Goal: Task Accomplishment & Management: Complete application form

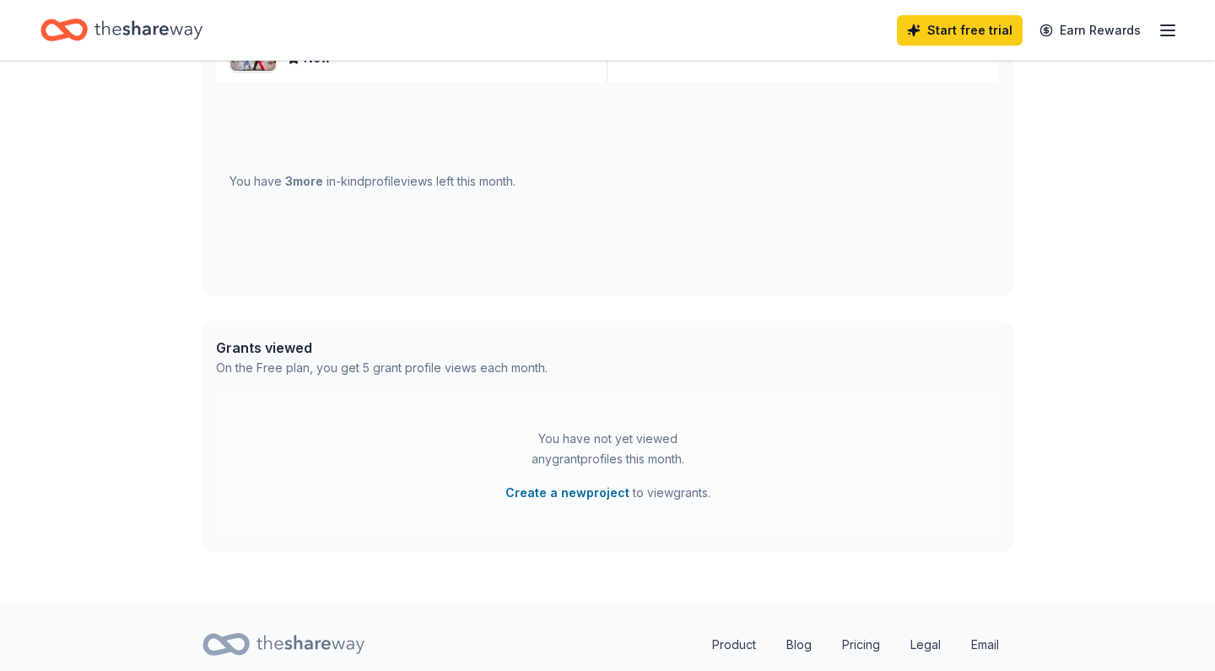
scroll to position [637, 0]
click at [434, 367] on div "On the Free plan, you get 5 grant profile views each month." at bounding box center [382, 365] width 332 height 20
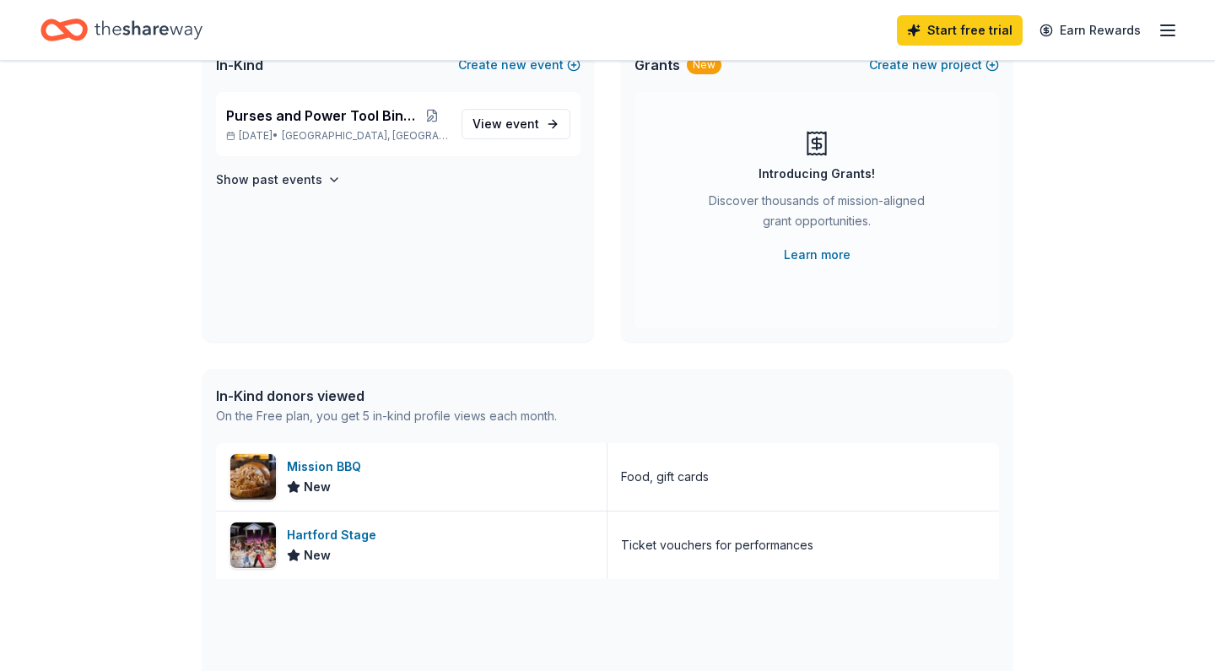
scroll to position [141, 0]
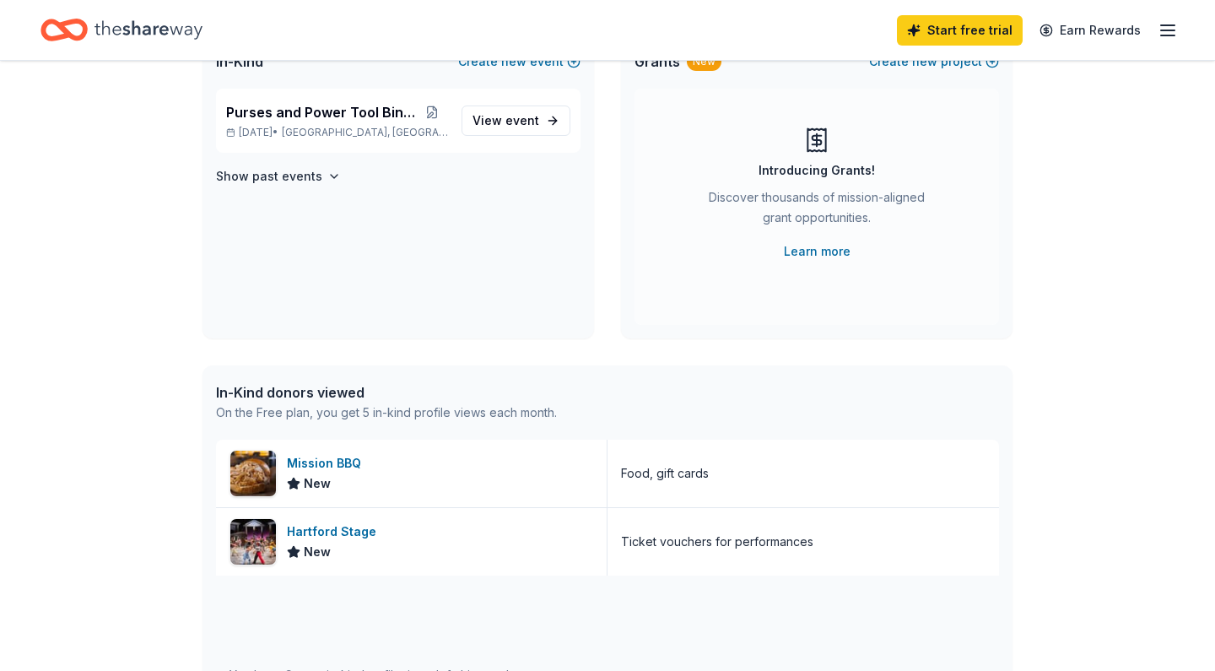
click at [343, 398] on div "In-Kind donors viewed" at bounding box center [386, 392] width 341 height 20
click at [392, 420] on div "On the Free plan, you get 5 in-kind profile views each month." at bounding box center [386, 412] width 341 height 20
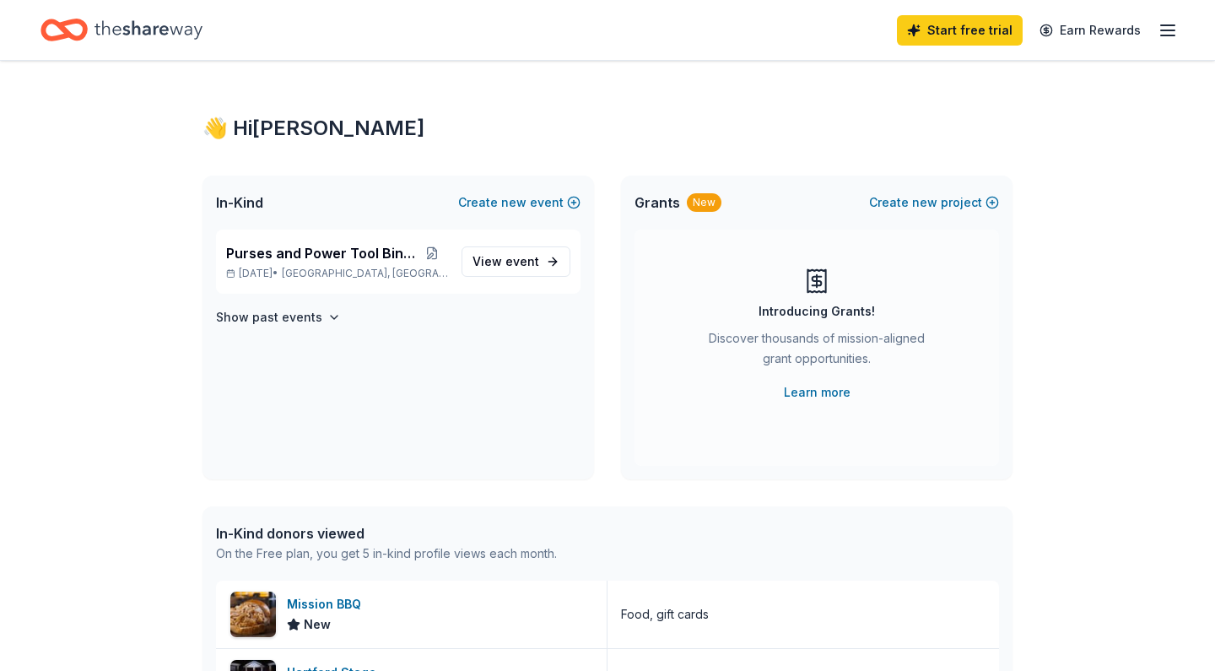
scroll to position [0, 0]
click at [335, 253] on span "Purses and Power Tool Bingo" at bounding box center [320, 253] width 189 height 20
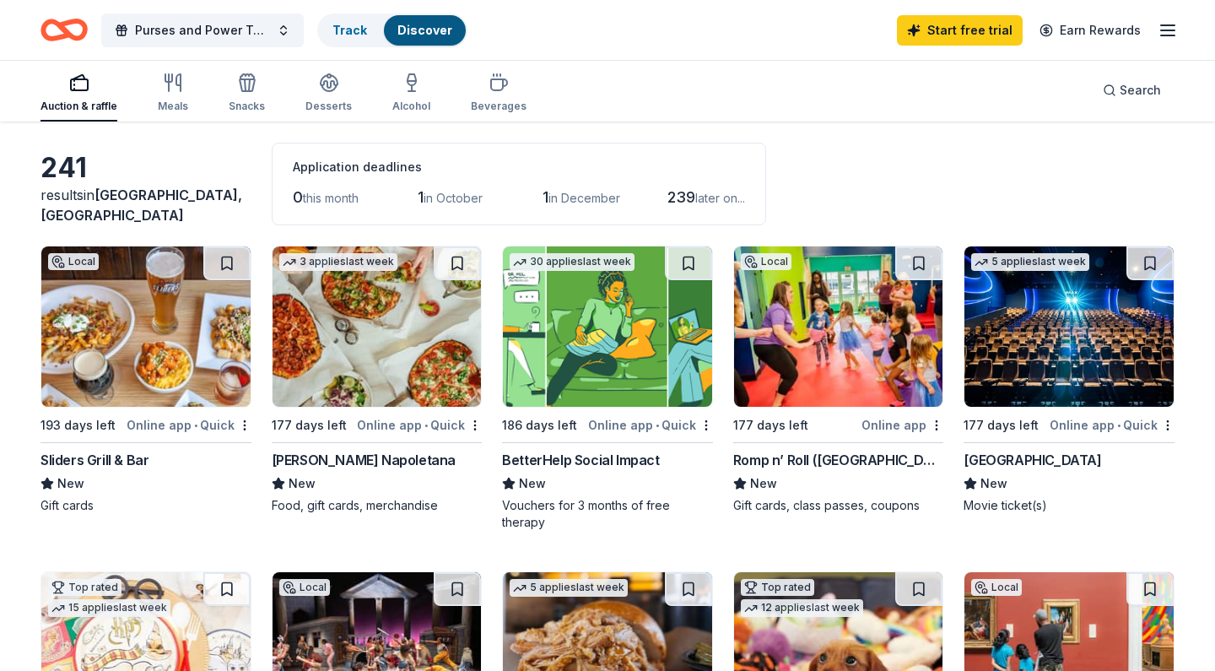
scroll to position [66, 0]
click at [402, 387] on img at bounding box center [377, 326] width 209 height 160
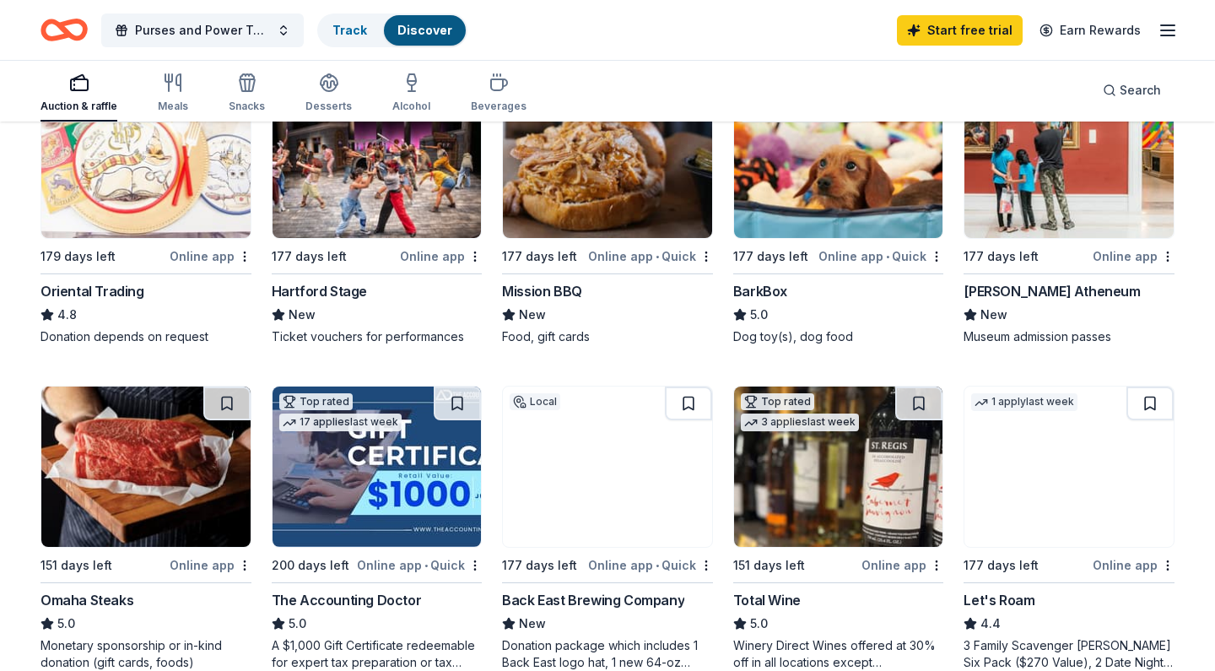
scroll to position [512, 0]
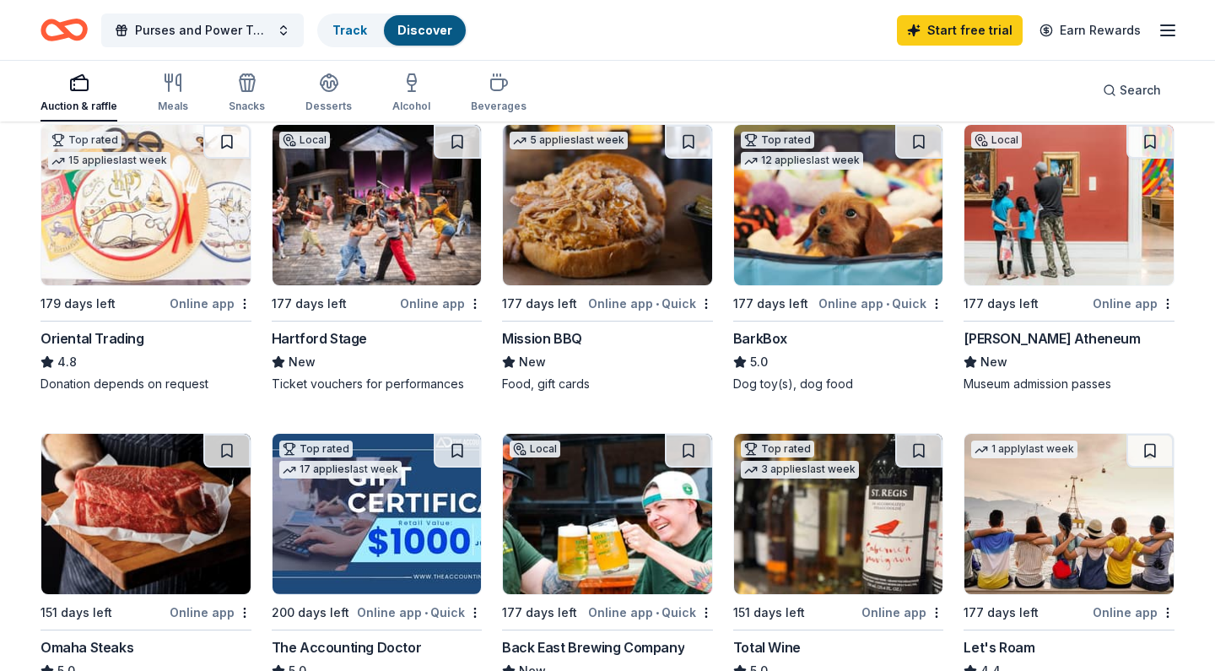
click at [787, 291] on div "Top rated 12 applies last week 177 days left Online app • Quick BarkBox 5.0 Dog…" at bounding box center [838, 258] width 211 height 268
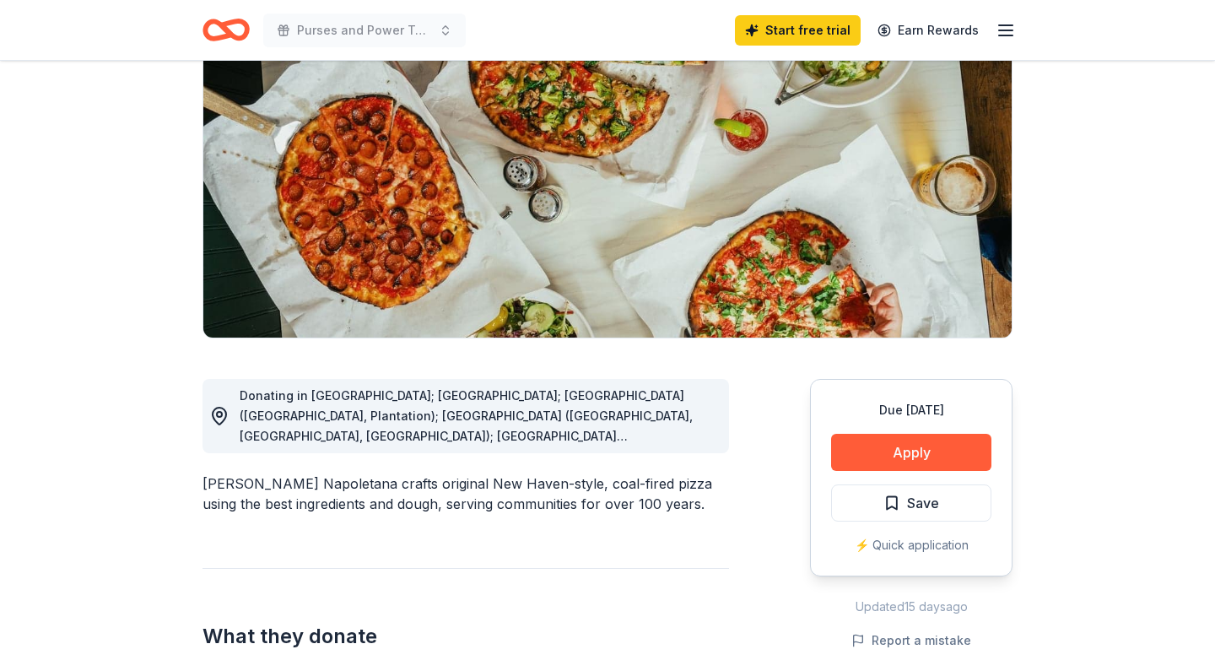
scroll to position [176, 0]
click at [880, 446] on button "Apply" at bounding box center [911, 451] width 160 height 37
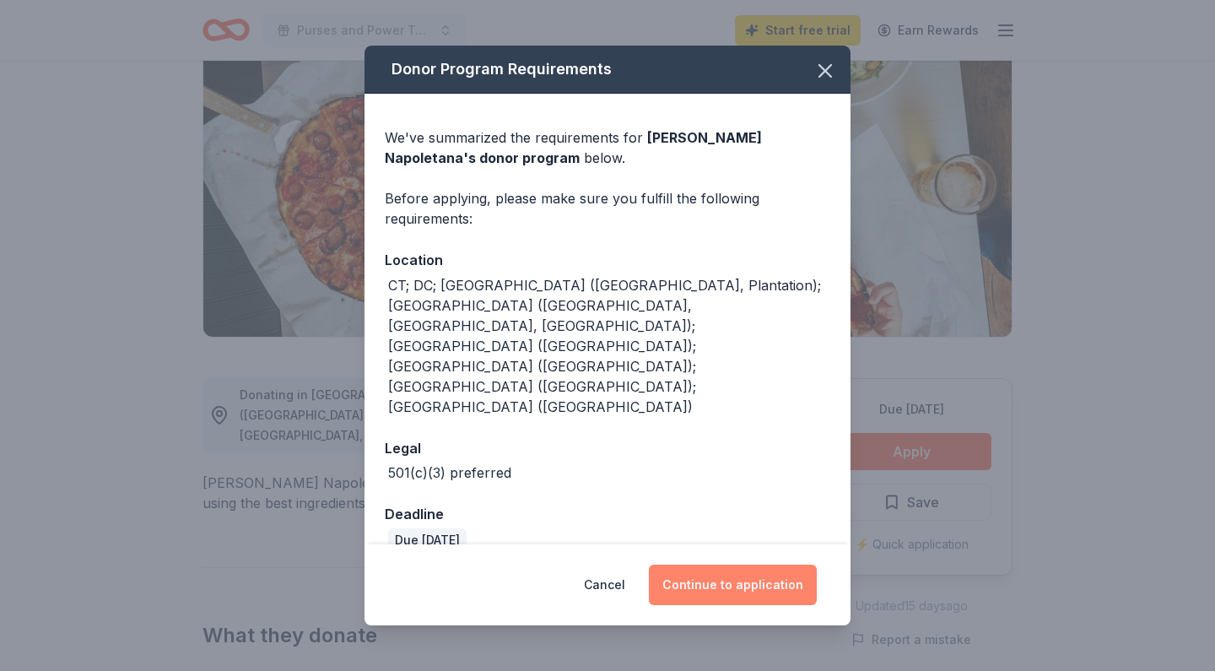
click at [781, 564] on button "Continue to application" at bounding box center [733, 584] width 168 height 41
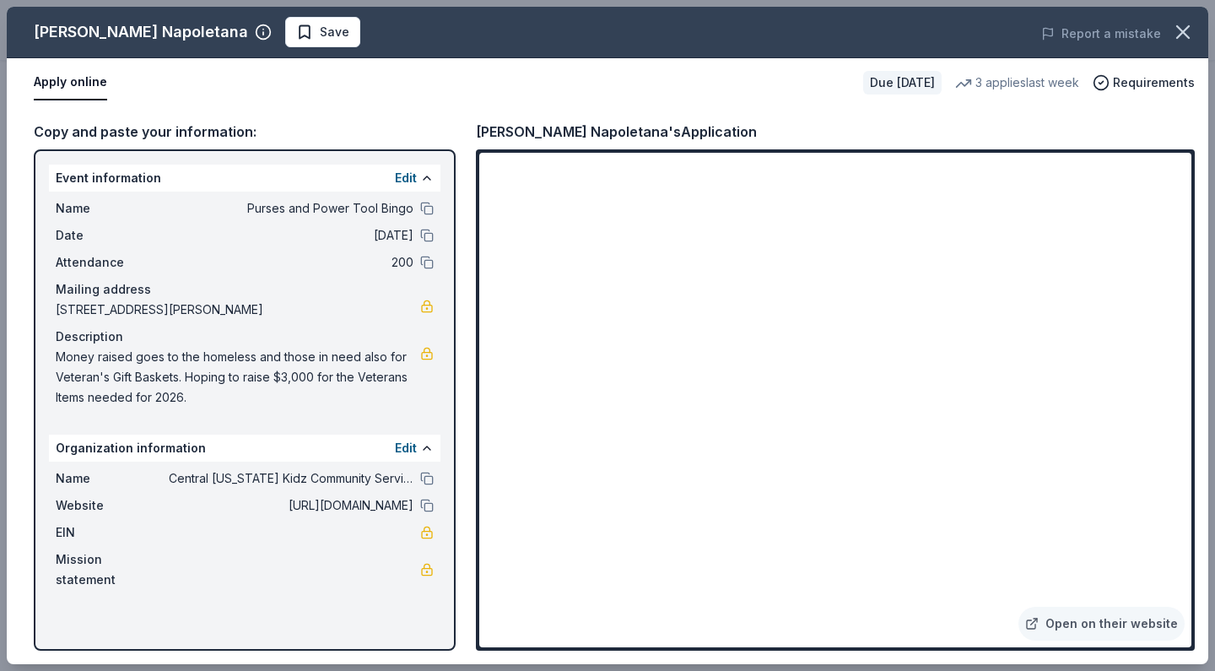
click at [417, 175] on div "Edit" at bounding box center [414, 178] width 39 height 20
click at [393, 507] on span "[URL][DOMAIN_NAME]" at bounding box center [291, 505] width 245 height 20
click at [370, 505] on span "[URL][DOMAIN_NAME]" at bounding box center [291, 505] width 245 height 20
click at [424, 563] on link at bounding box center [427, 570] width 14 height 14
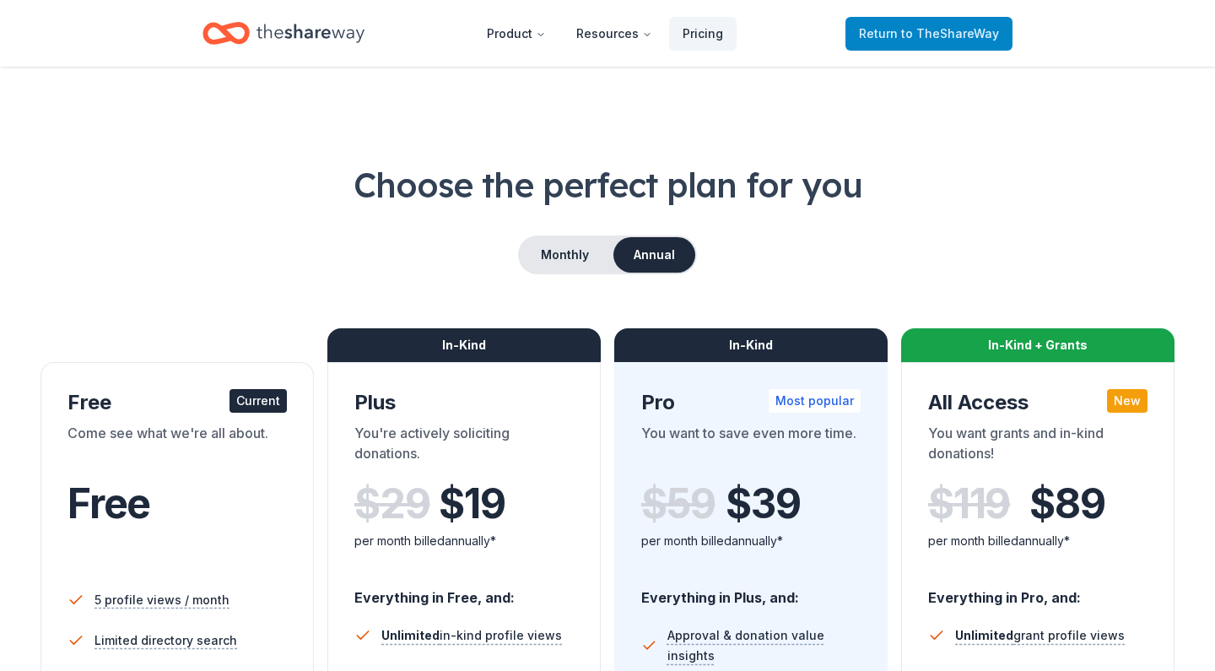
click at [883, 40] on span "Return to TheShareWay" at bounding box center [929, 34] width 140 height 20
click at [883, 29] on span "Return to TheShareWay" at bounding box center [929, 34] width 140 height 20
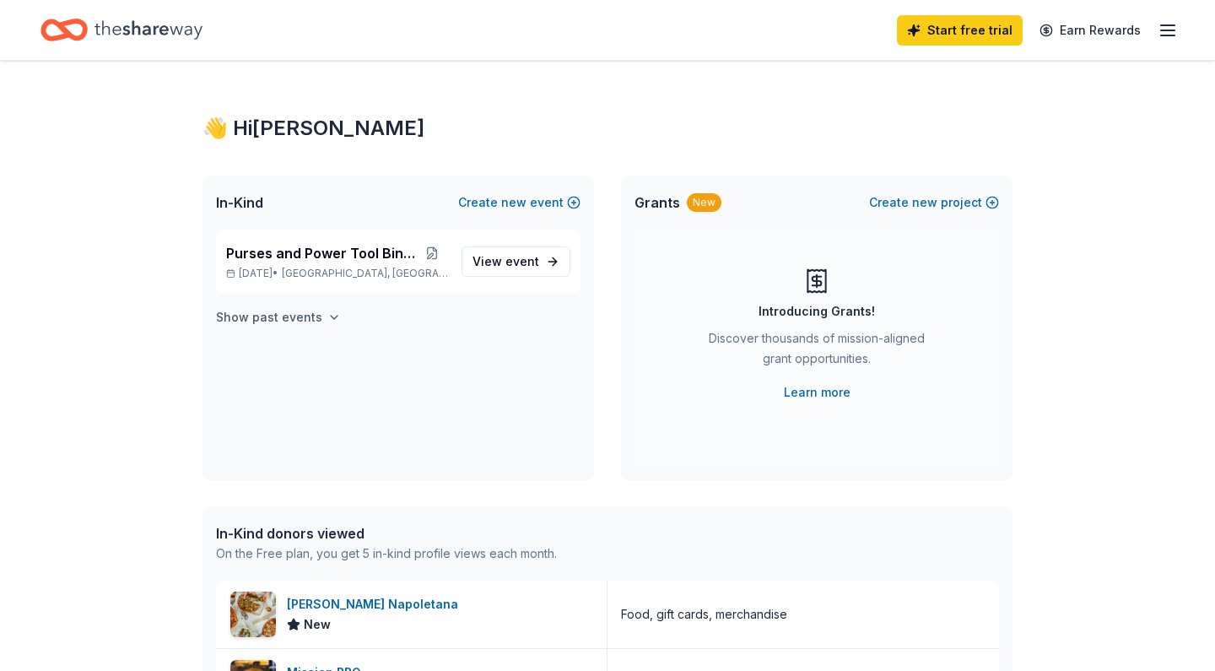
click at [279, 313] on h4 "Show past events" at bounding box center [269, 317] width 106 height 20
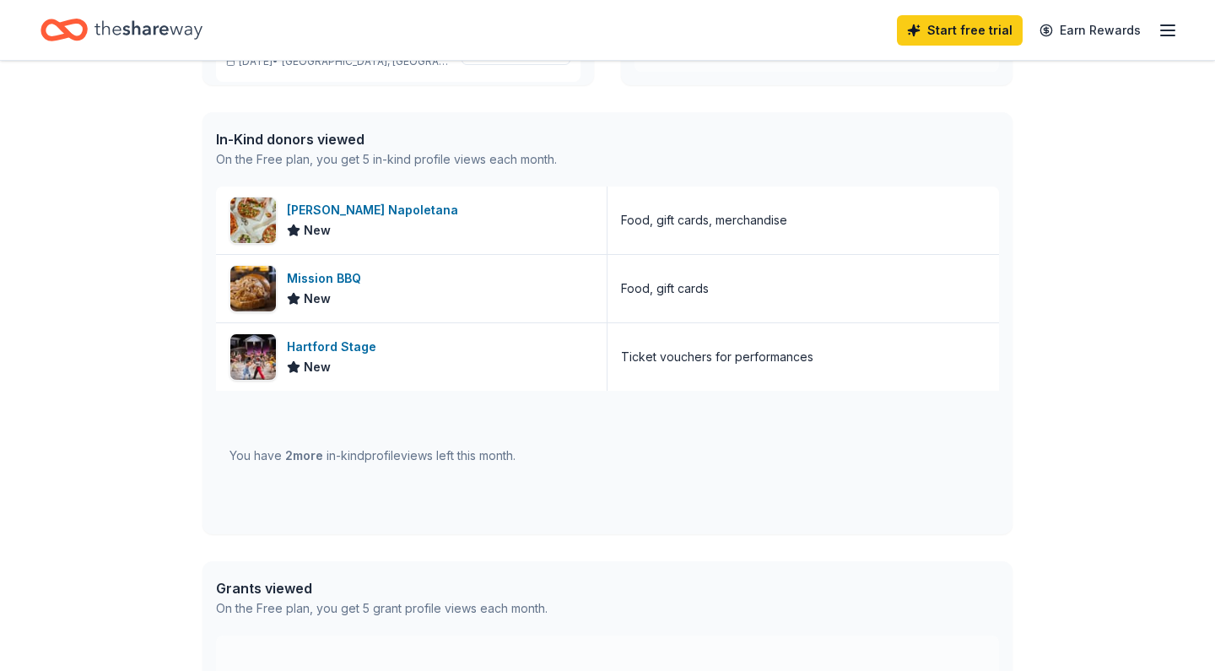
scroll to position [399, 0]
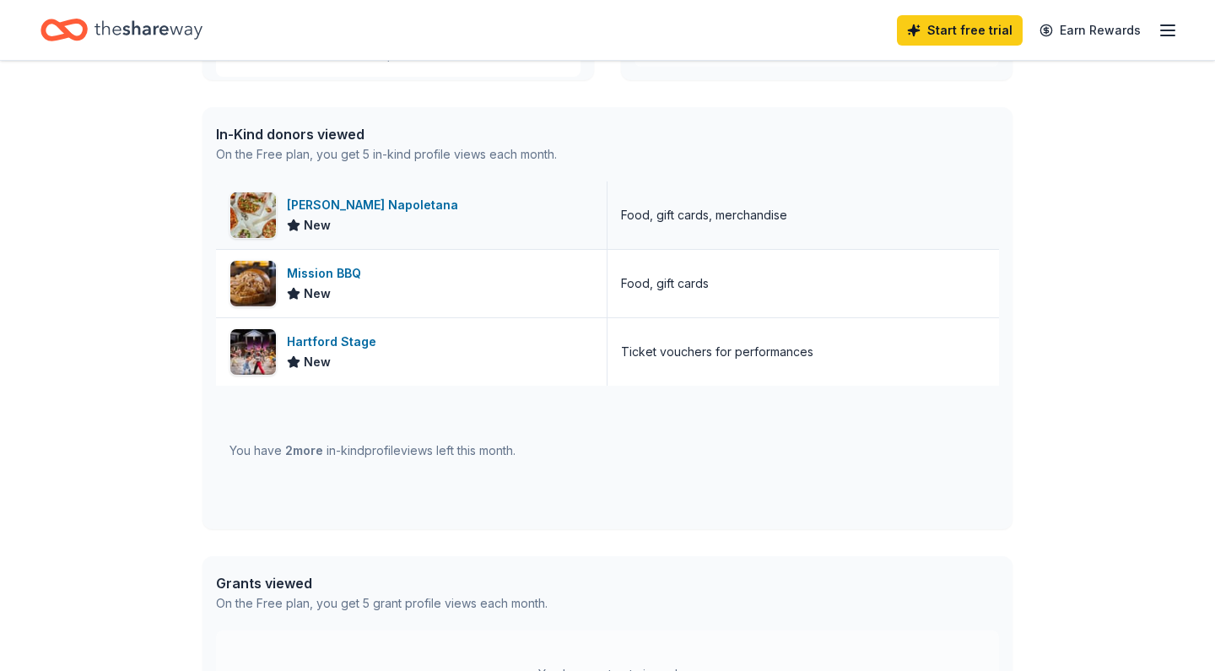
click at [397, 218] on div "New" at bounding box center [376, 225] width 178 height 20
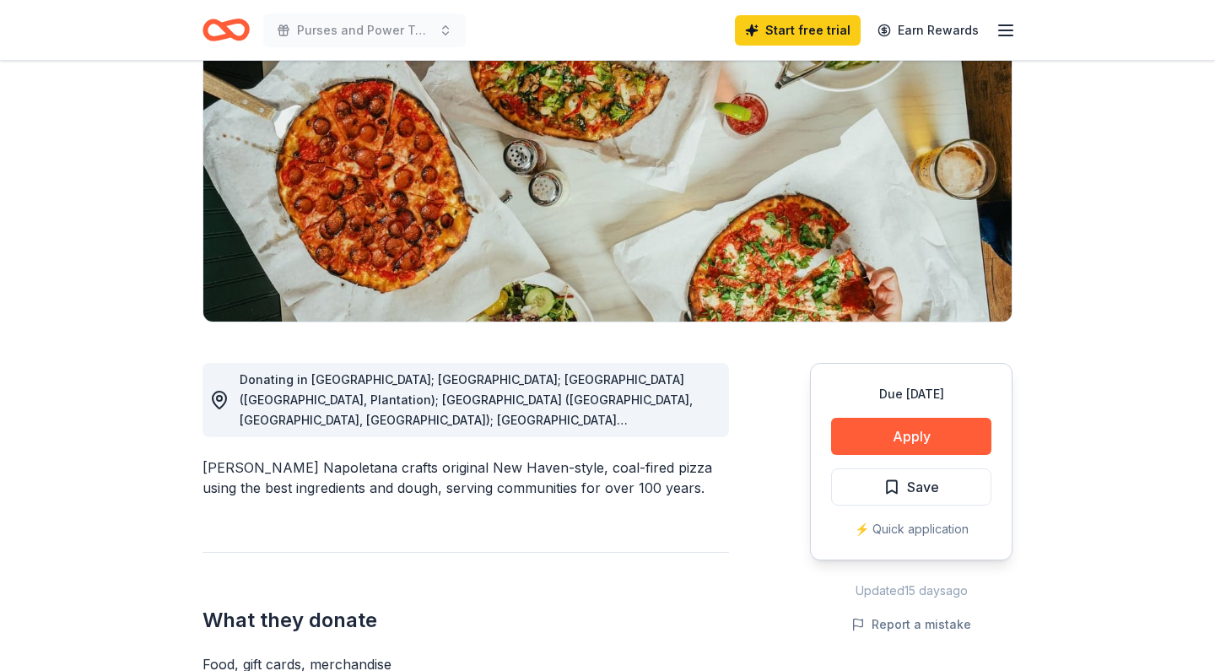
scroll to position [197, 0]
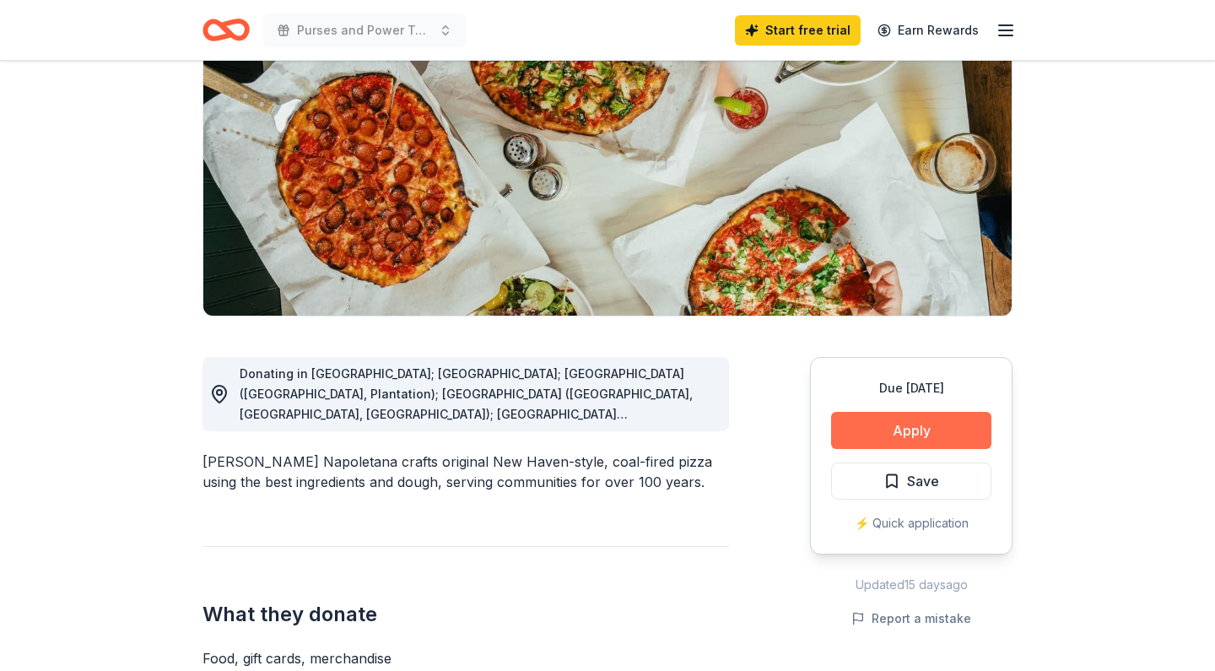
click at [834, 429] on button "Apply" at bounding box center [911, 430] width 160 height 37
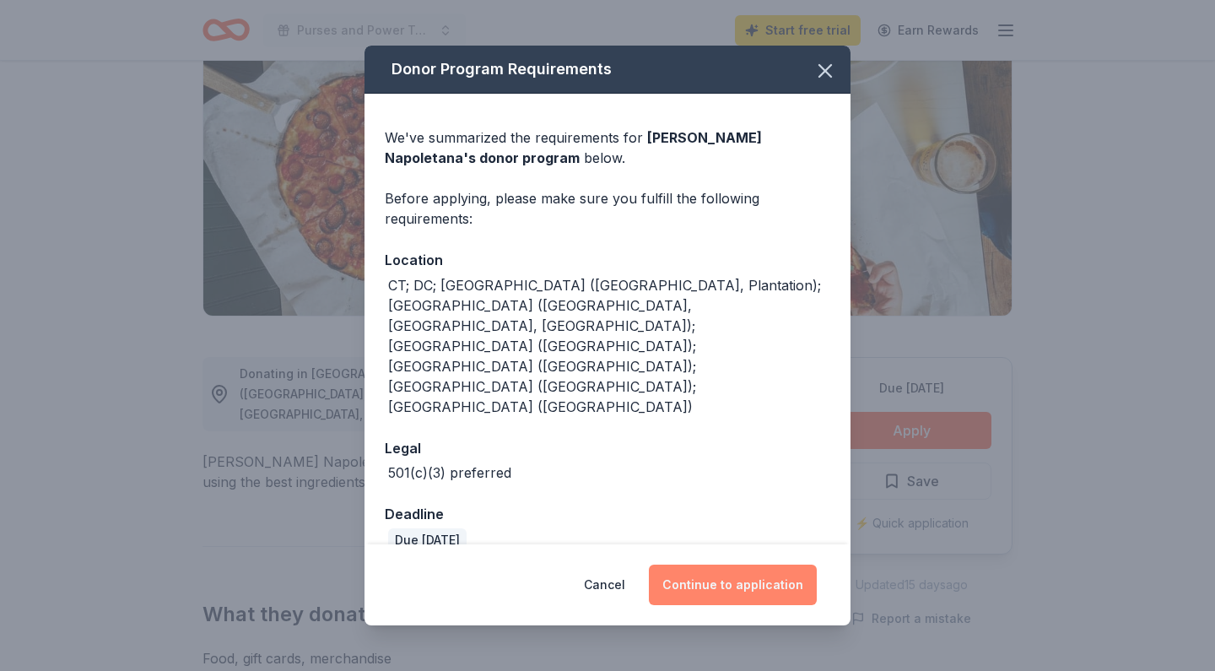
click at [718, 564] on button "Continue to application" at bounding box center [733, 584] width 168 height 41
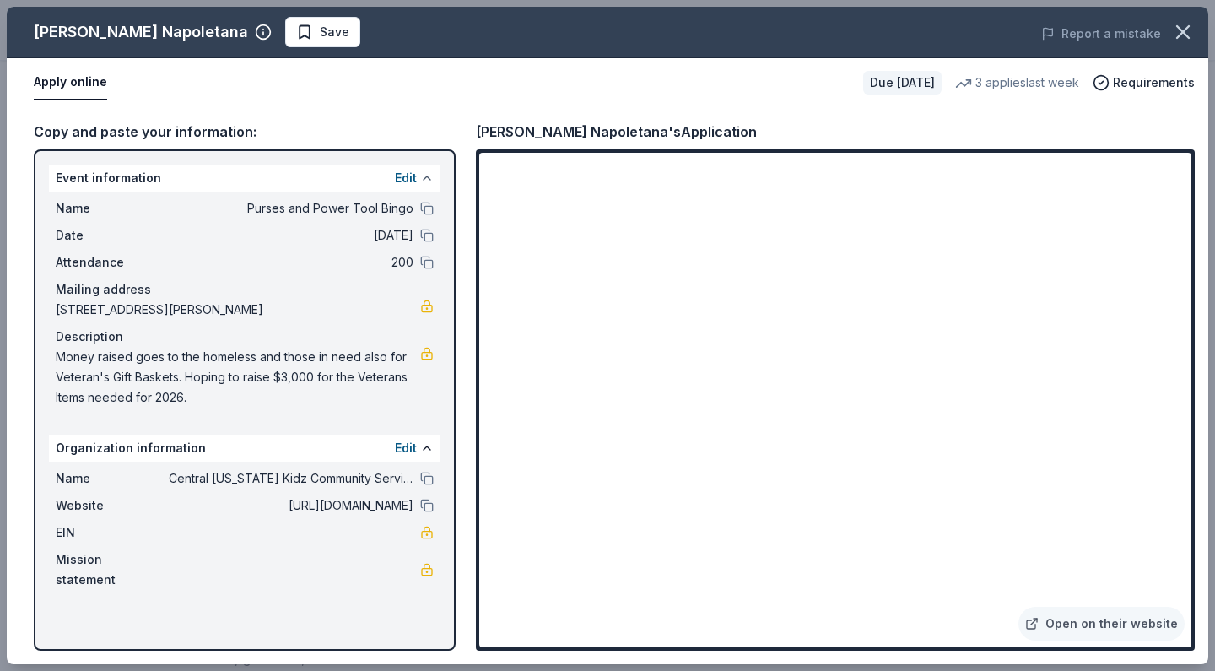
click at [425, 171] on button at bounding box center [427, 178] width 14 height 14
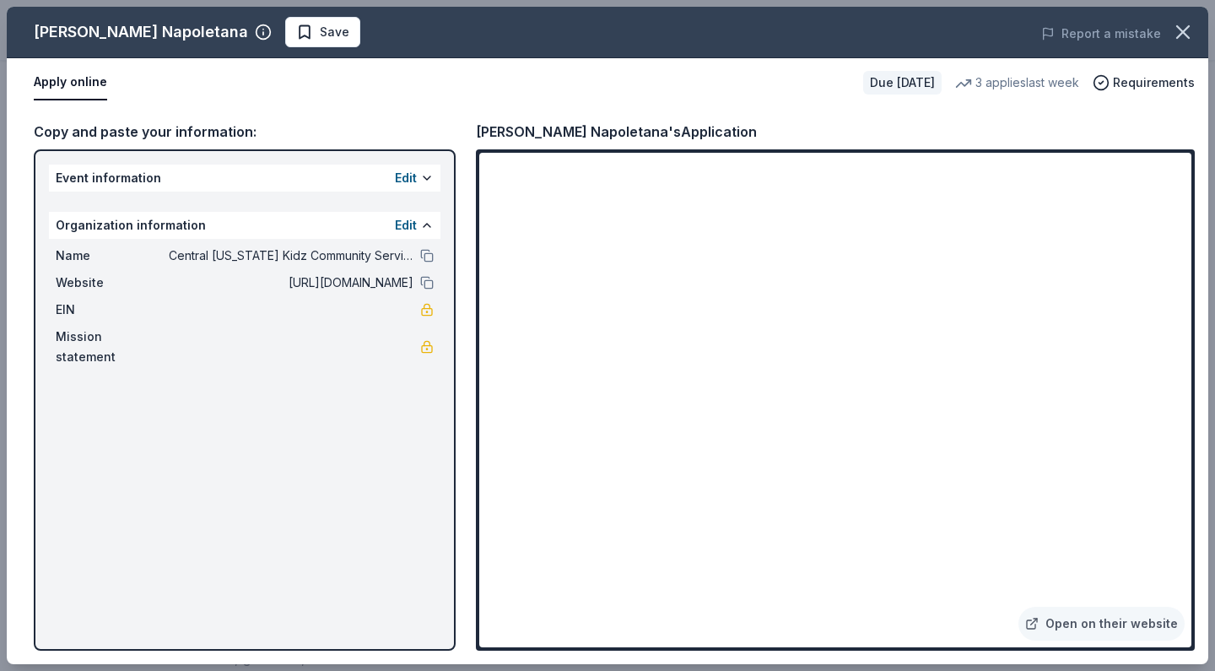
click at [455, 109] on div "Copy and paste your information: Event information Edit Organization informatio…" at bounding box center [608, 385] width 1202 height 557
click at [1135, 81] on span "Requirements" at bounding box center [1154, 83] width 82 height 20
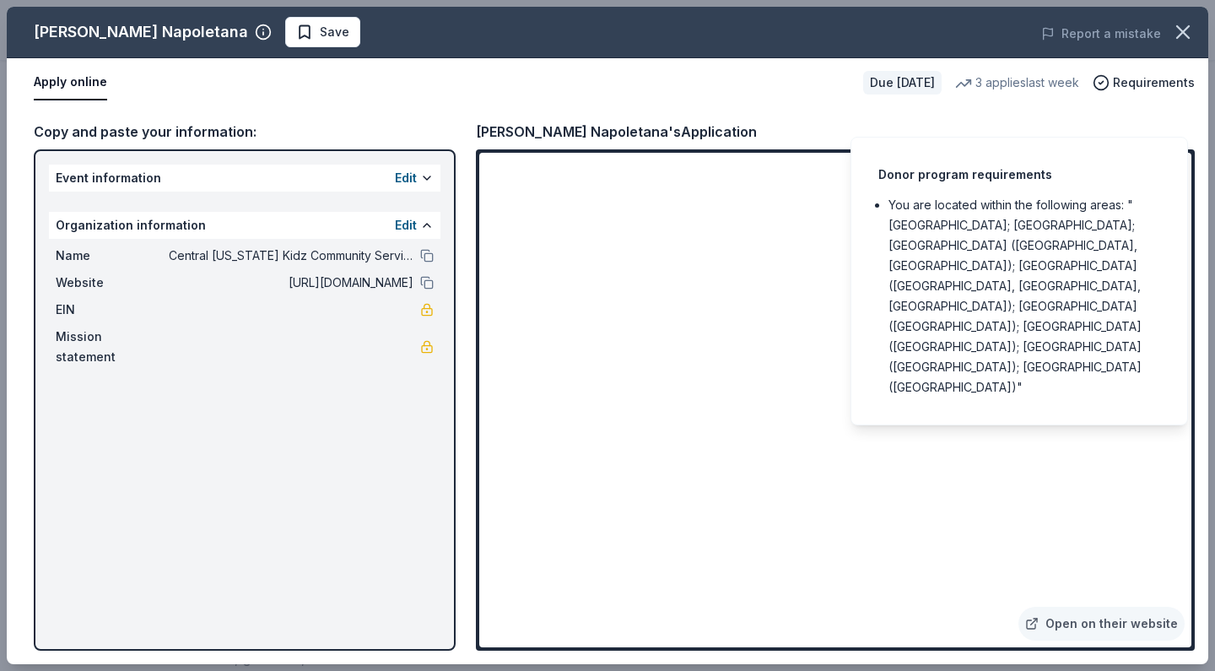
click at [400, 400] on div "Event information Edit Organization information Edit Name Central Connecticut K…" at bounding box center [245, 399] width 422 height 501
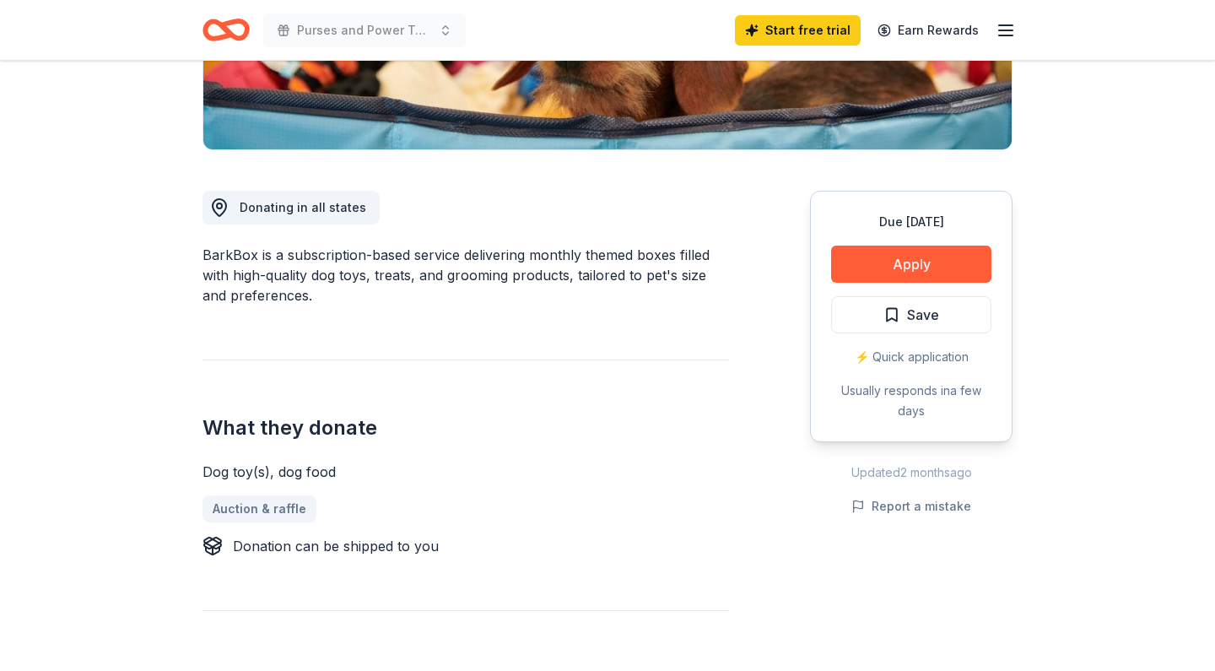
scroll to position [365, 0]
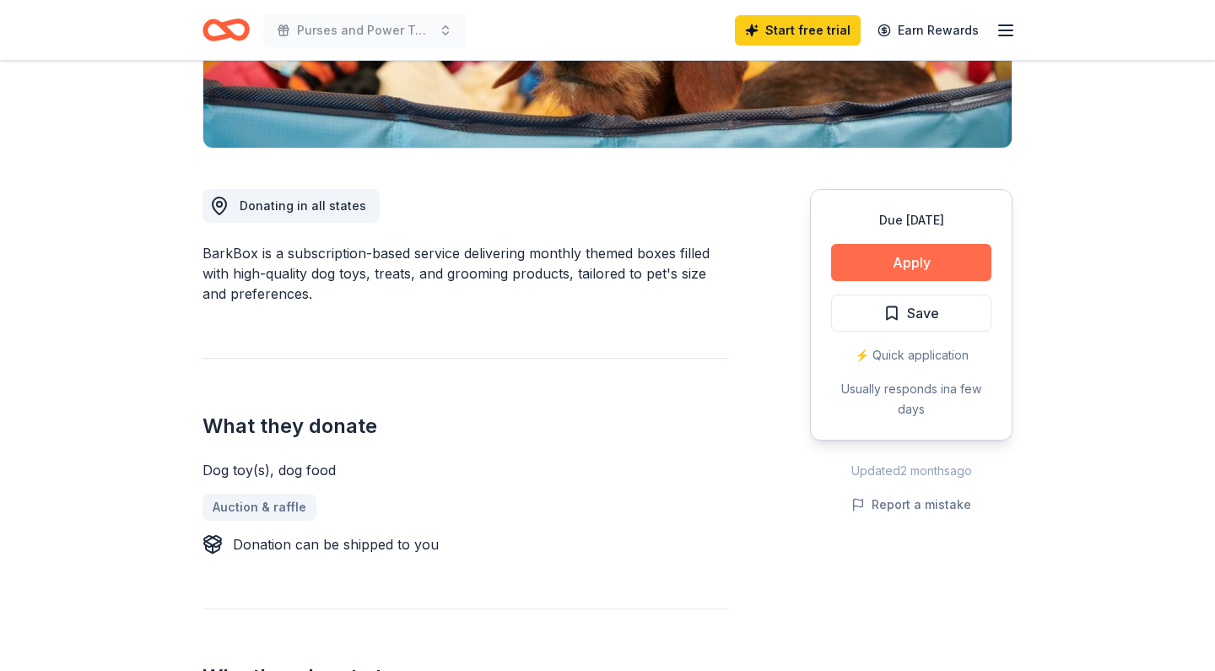
click at [883, 262] on button "Apply" at bounding box center [911, 262] width 160 height 37
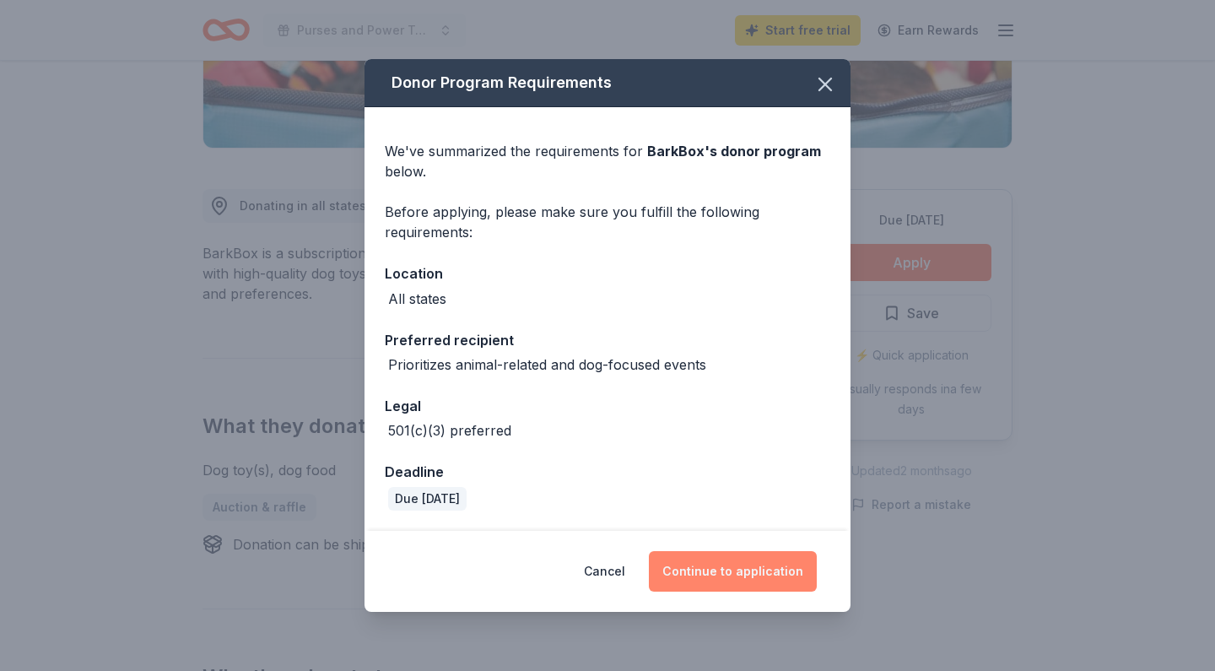
click at [772, 564] on button "Continue to application" at bounding box center [733, 571] width 168 height 41
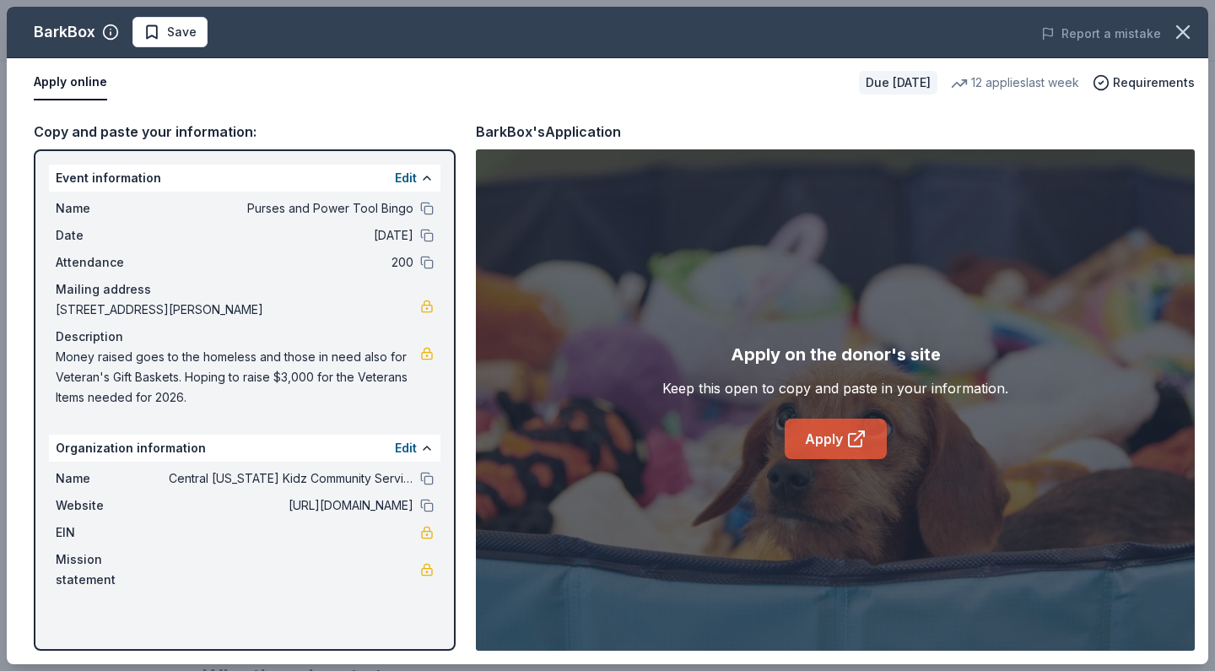
click at [826, 435] on link "Apply" at bounding box center [836, 439] width 102 height 41
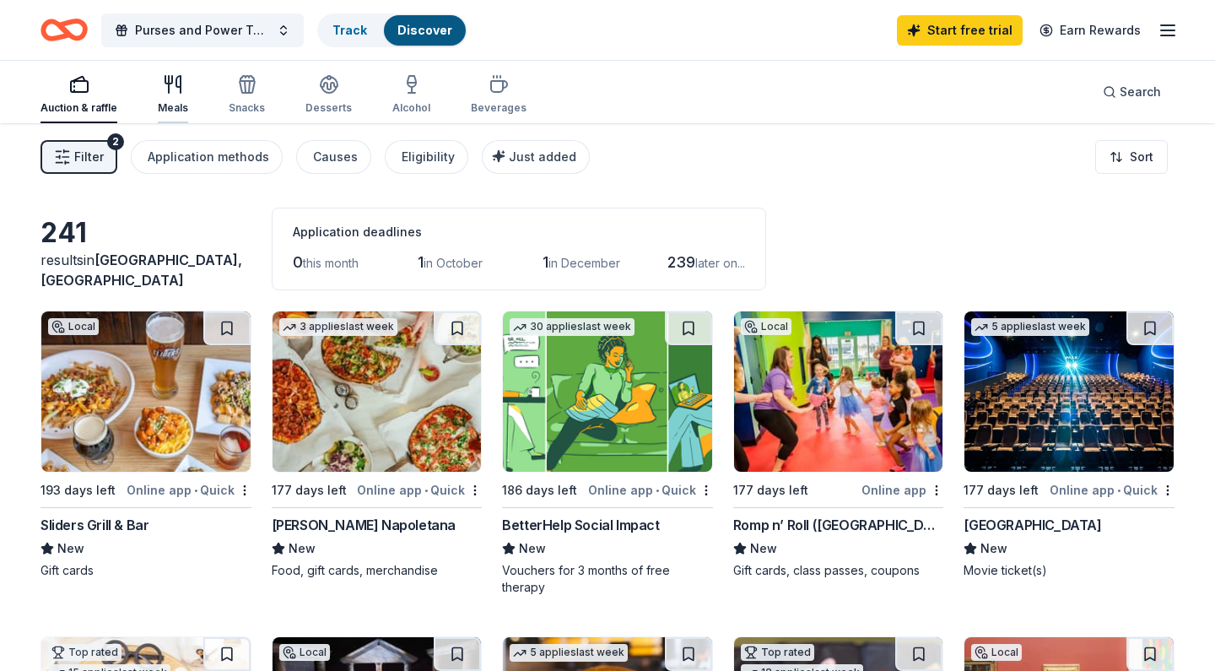
click at [179, 78] on icon "button" at bounding box center [178, 84] width 4 height 17
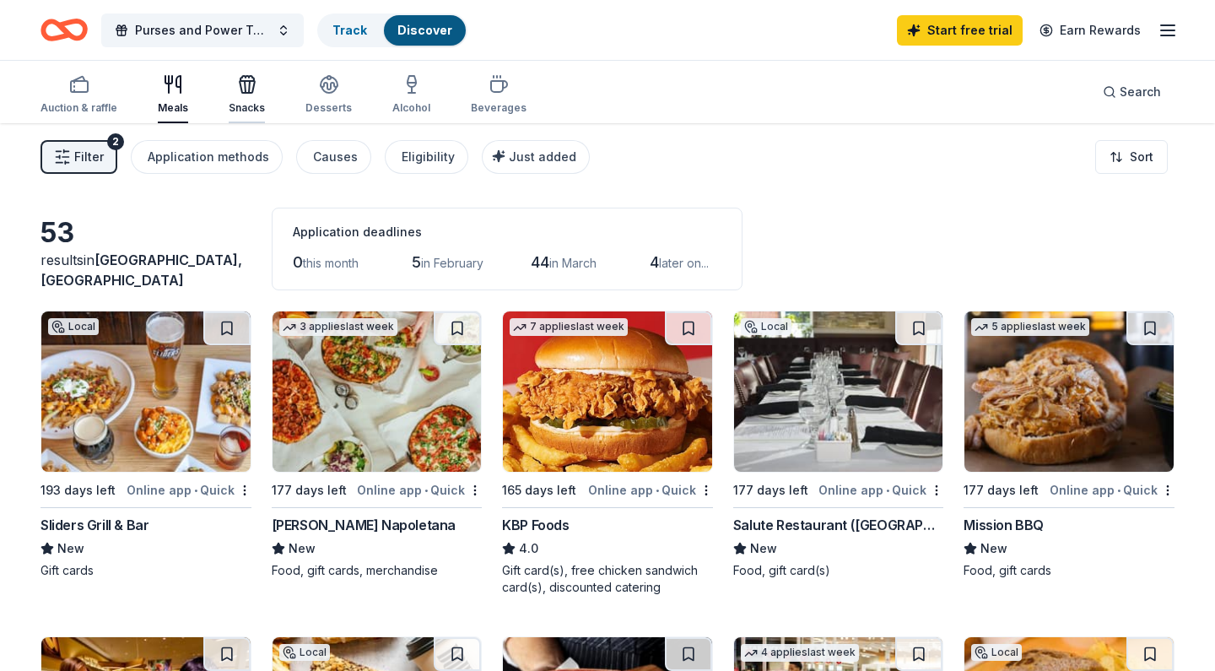
click at [247, 79] on icon "button" at bounding box center [247, 84] width 20 height 20
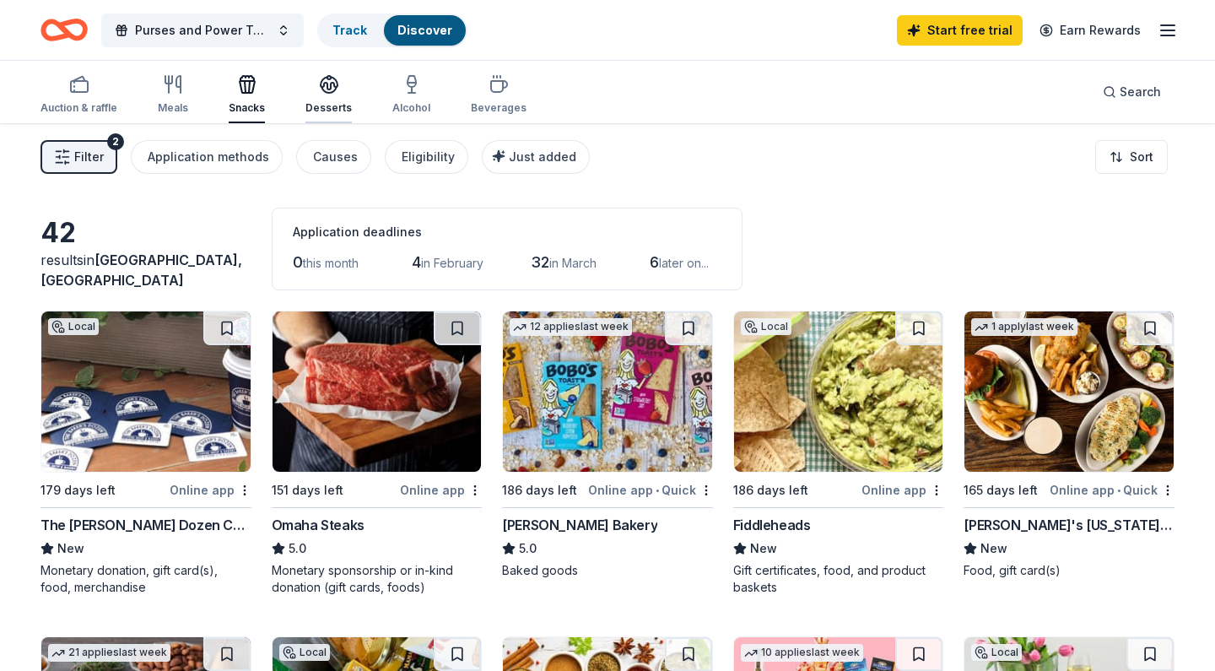
click at [321, 91] on icon "button" at bounding box center [328, 90] width 15 height 6
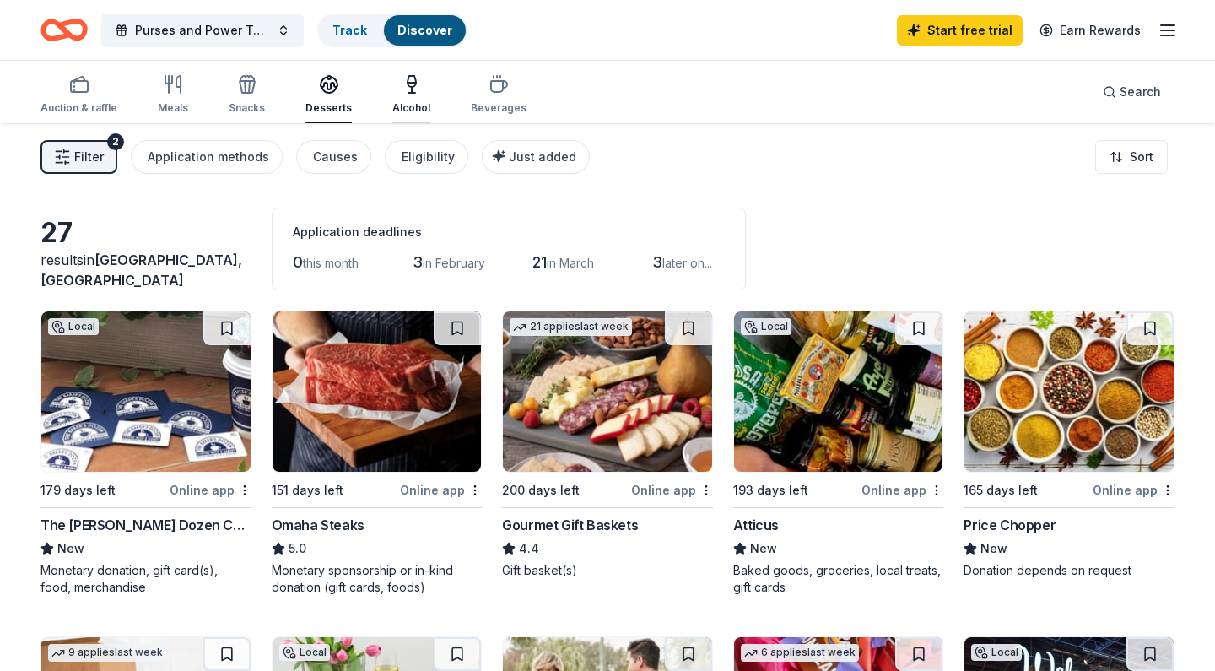
click at [412, 95] on div "Alcohol" at bounding box center [411, 94] width 38 height 41
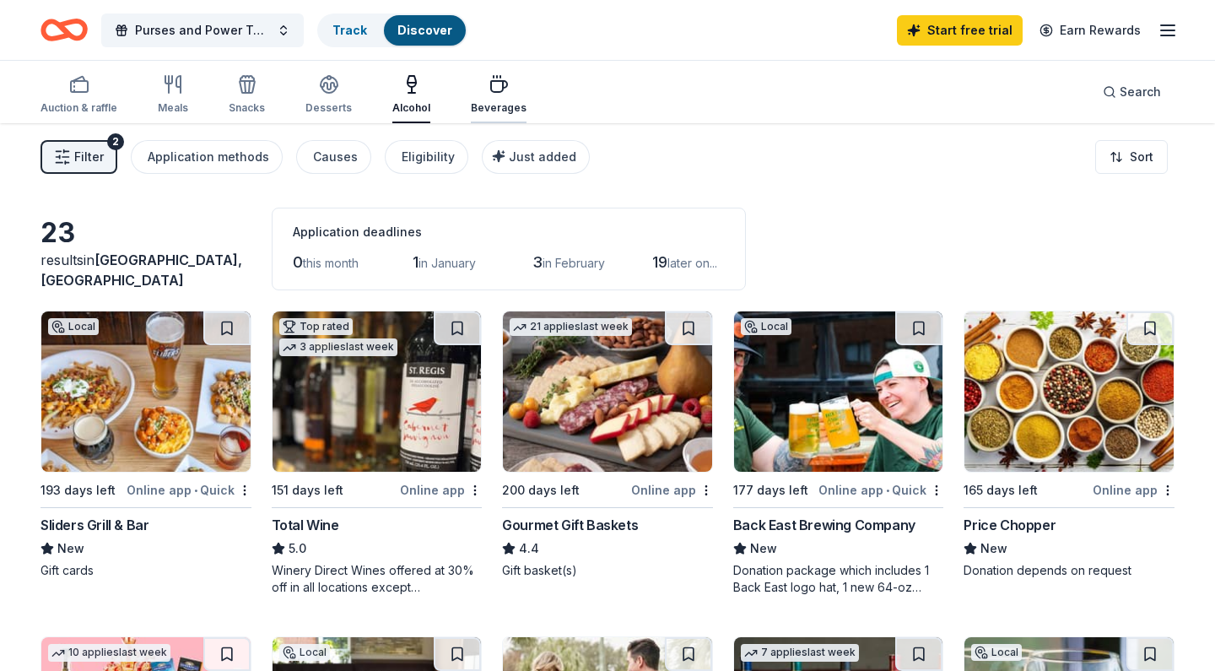
click at [489, 88] on icon "button" at bounding box center [499, 84] width 20 height 20
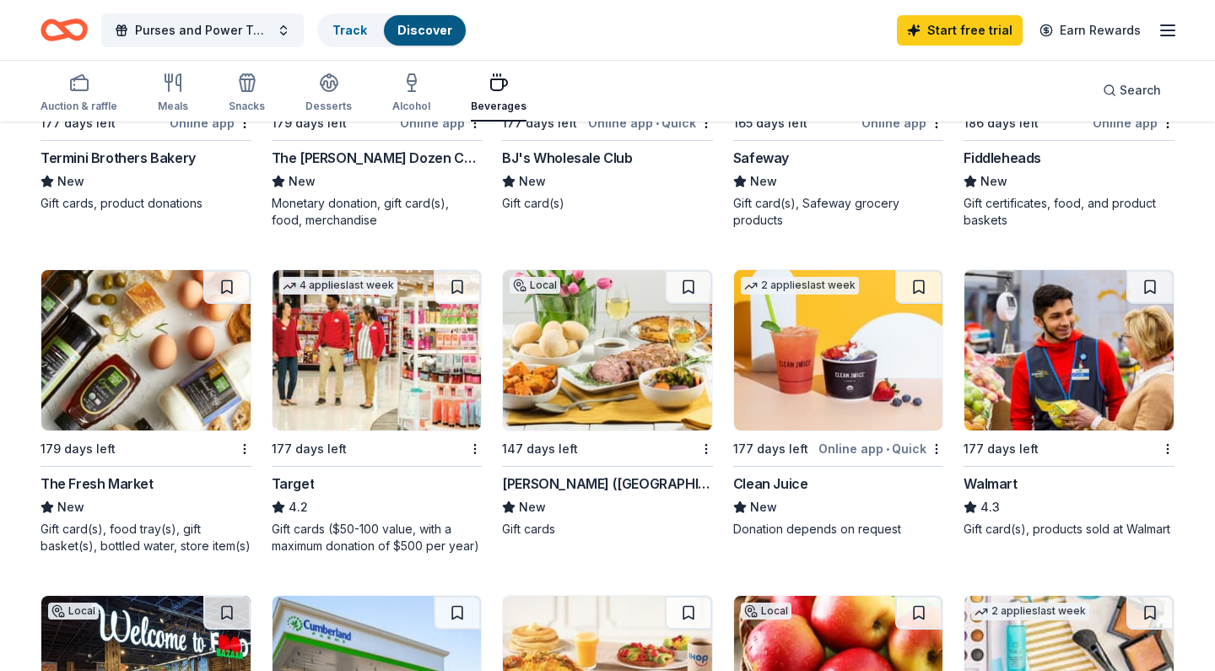
scroll to position [707, 0]
